Goal: Information Seeking & Learning: Learn about a topic

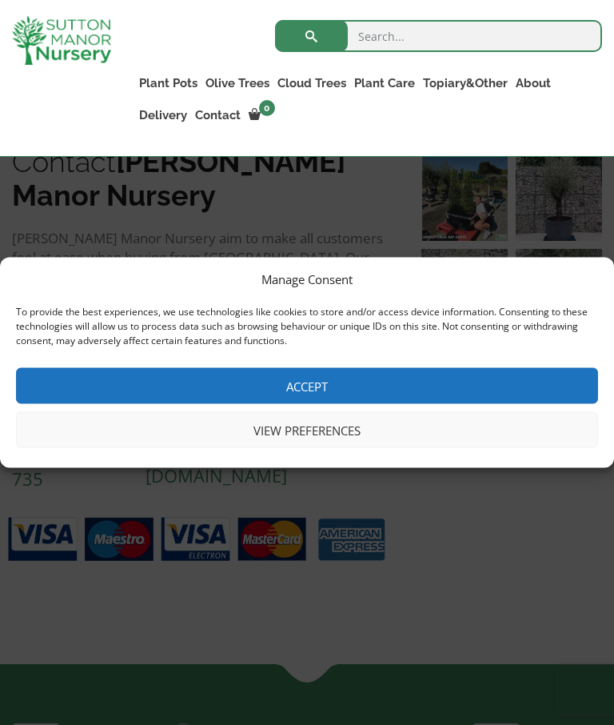
click at [353, 404] on button "Accept" at bounding box center [307, 386] width 582 height 36
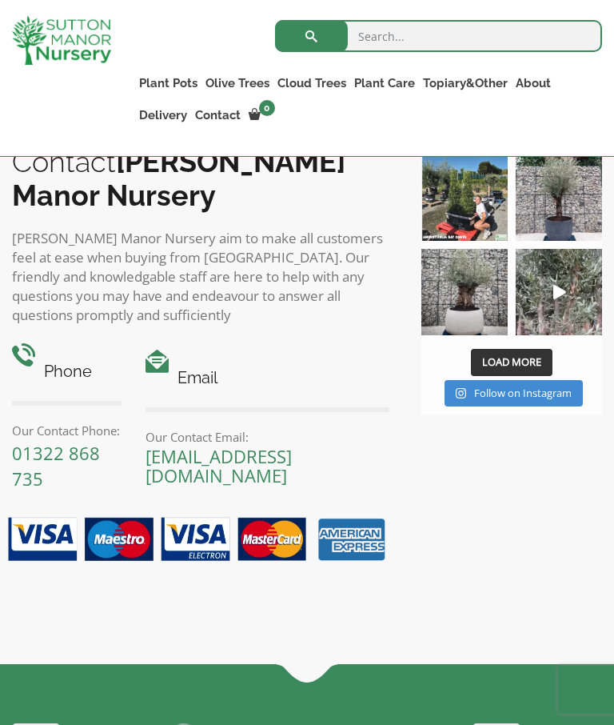
click at [0, 0] on ul "Gnarled Olive Trees (Bella Range) Gnarled Olive Trees (Grande Range) Plateau Ol…" at bounding box center [0, 0] width 0 height 0
click at [0, 0] on link "Gnarled Olive Trees (Bella Range)" at bounding box center [0, 0] width 0 height 0
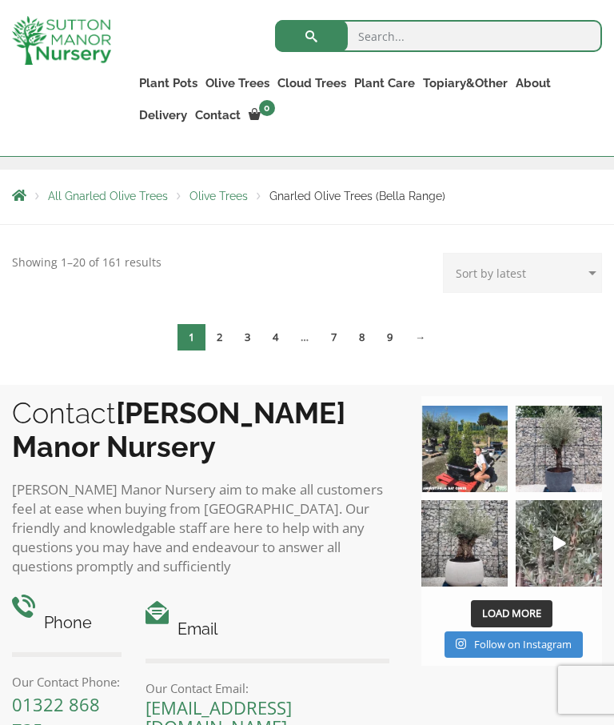
scroll to position [300, 0]
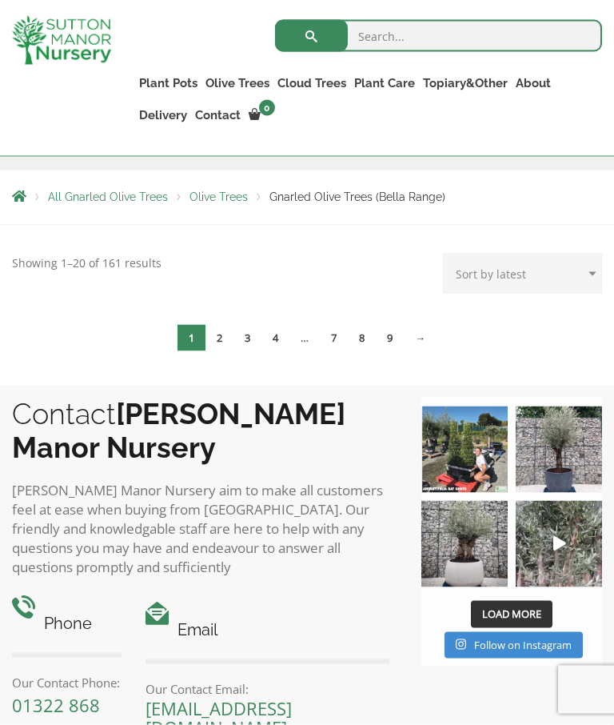
click at [275, 338] on link "4" at bounding box center [276, 338] width 28 height 26
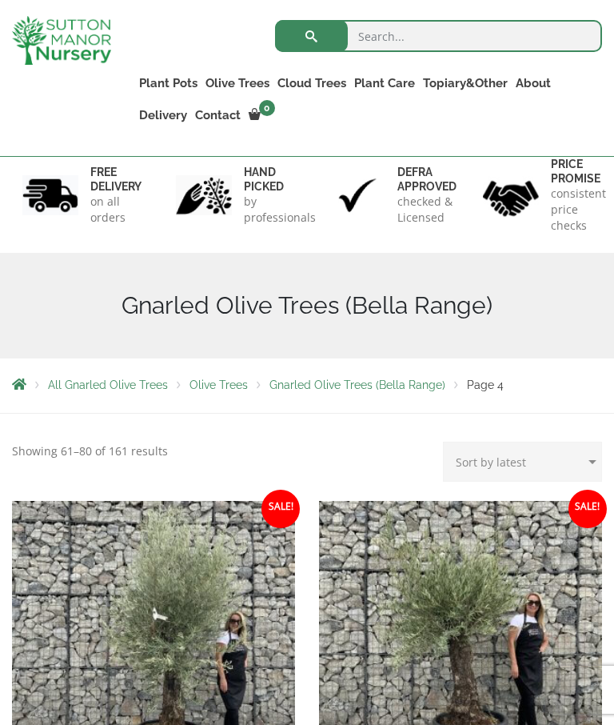
scroll to position [110, 0]
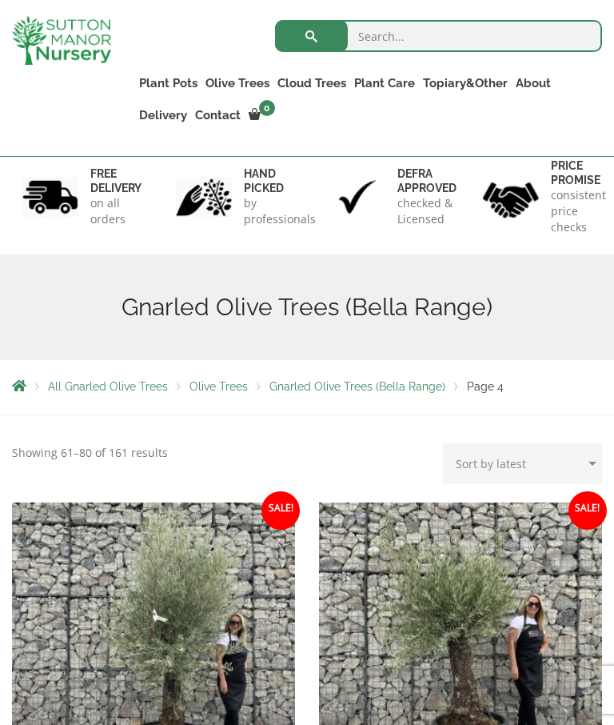
click at [0, 0] on link "Laurus Nobilis Bay Trees" at bounding box center [0, 0] width 0 height 0
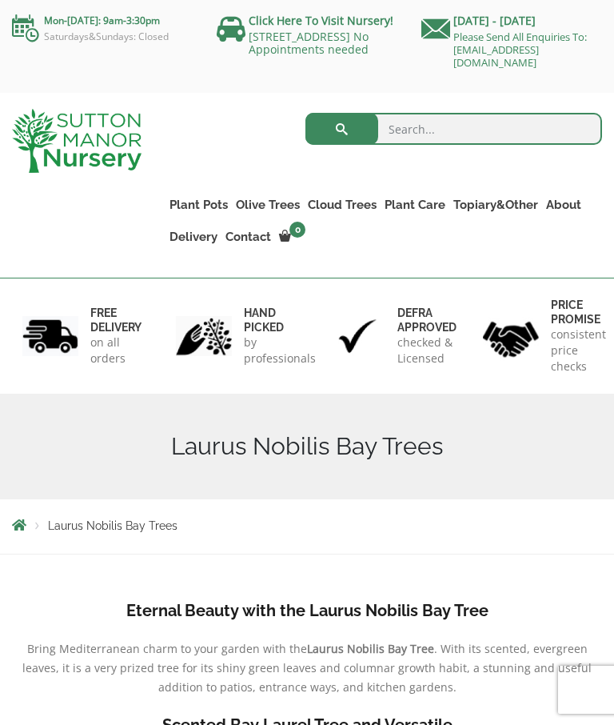
click at [0, 0] on ul "Palm Trees Ilex Crenata Laurus Nobilis Bay Trees Bay Trees (Laurus Nobilis) Lig…" at bounding box center [0, 0] width 0 height 0
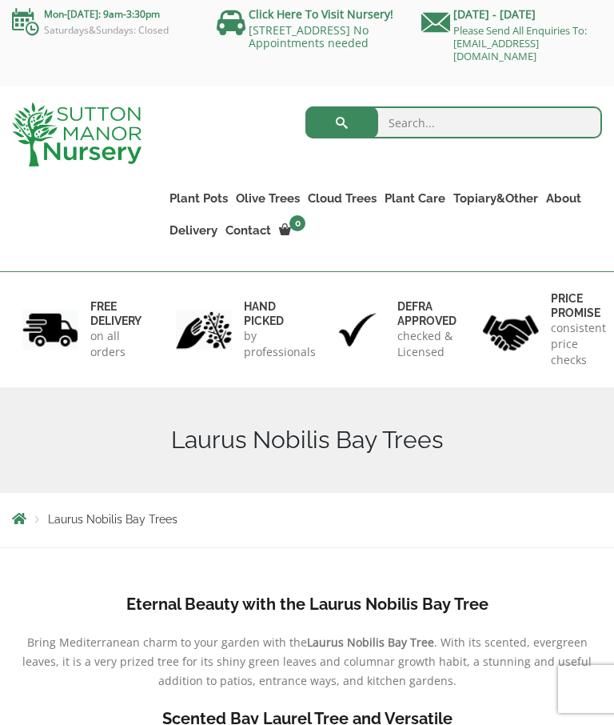
scroll to position [6, 0]
click at [0, 0] on link "Castlewellan (Cupressus)" at bounding box center [0, 0] width 0 height 0
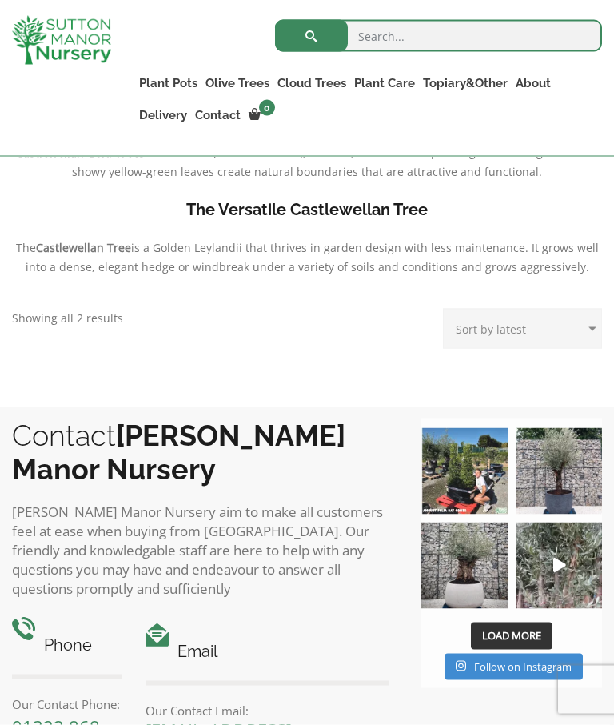
scroll to position [561, 0]
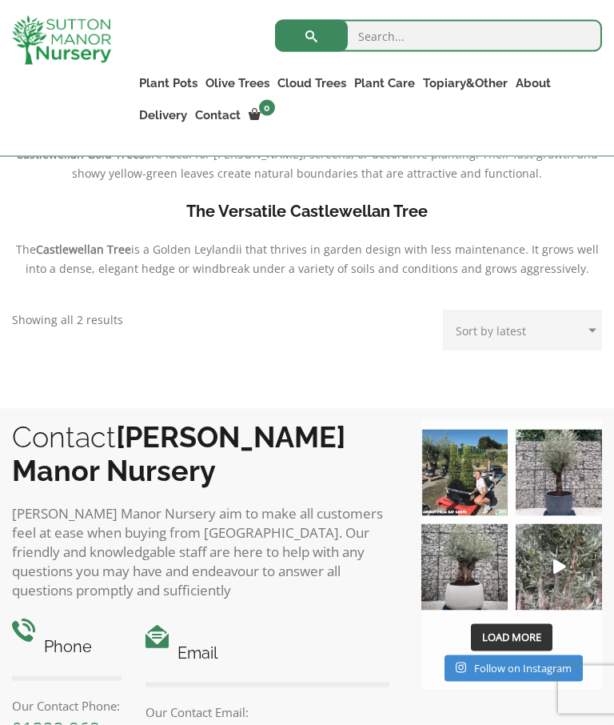
click at [99, 312] on p "Showing all 2 results Sorted by latest" at bounding box center [67, 319] width 111 height 19
click at [94, 334] on div "Light Up Your Ground with Castlewellan Castlewellan is a great choice for colou…" at bounding box center [307, 187] width 614 height 412
